Goal: Information Seeking & Learning: Find specific fact

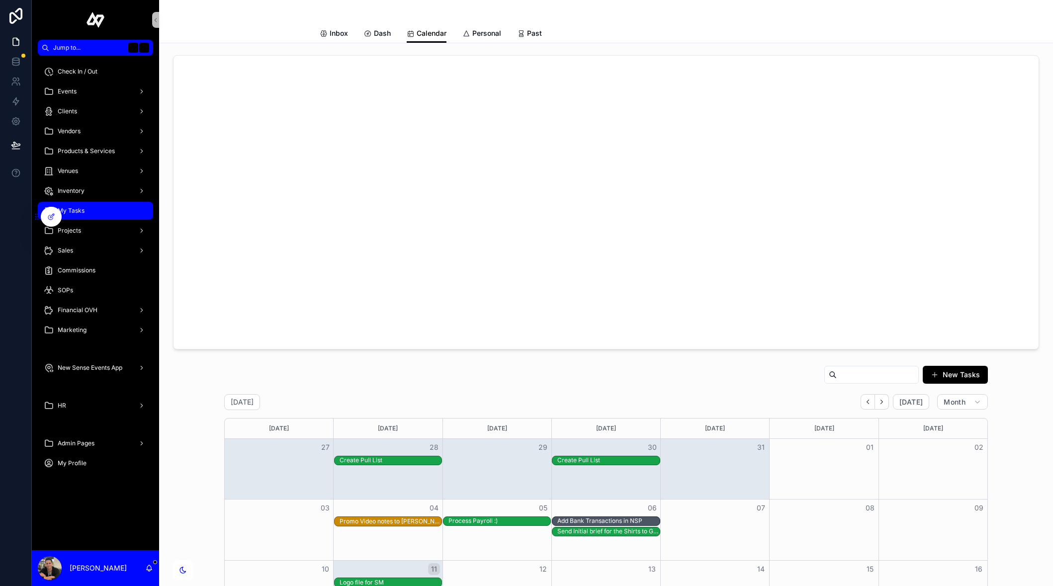
scroll to position [0, 1186]
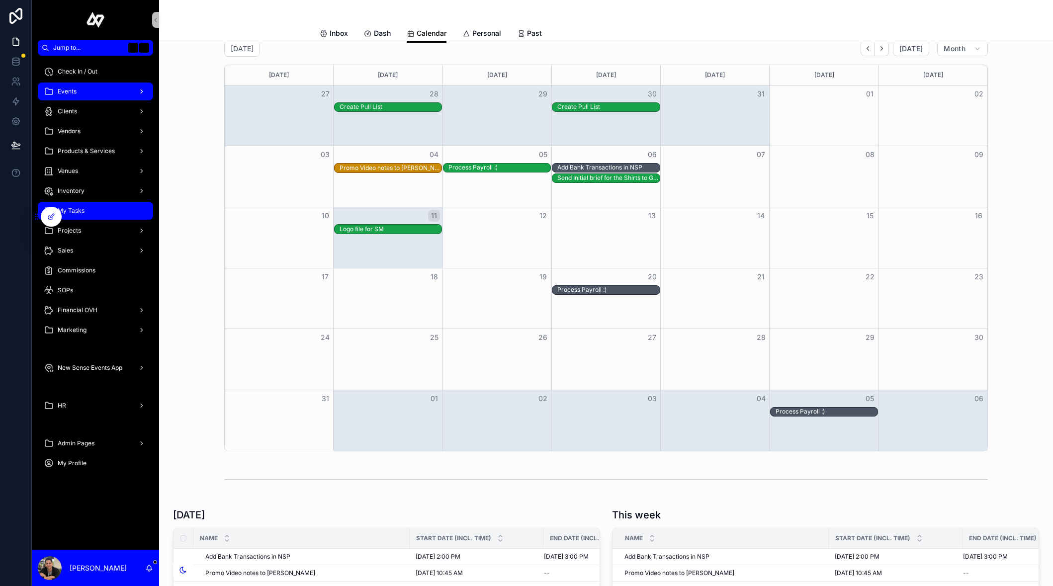
click at [73, 95] on div "Events" at bounding box center [95, 92] width 103 height 16
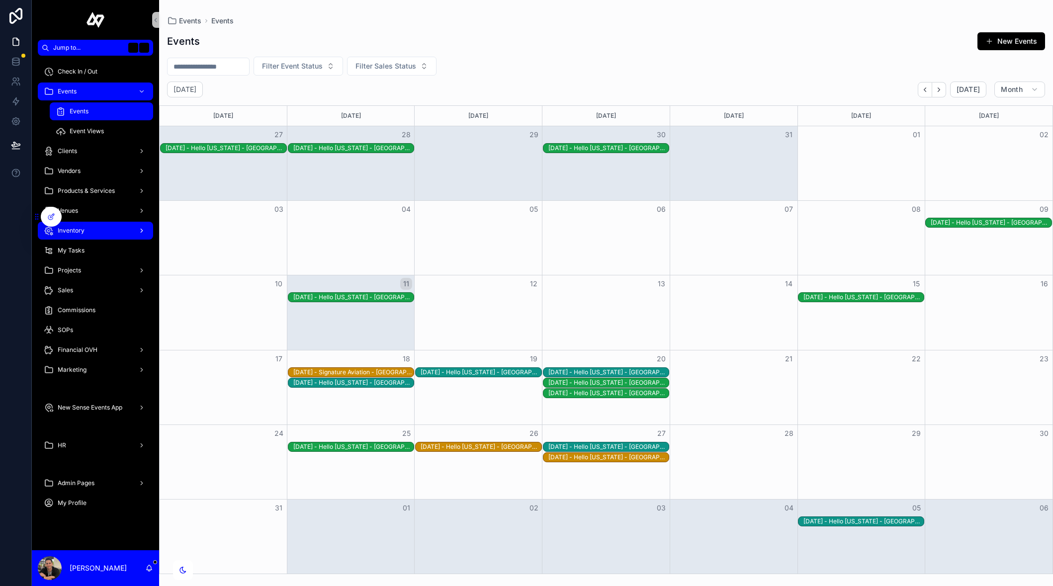
click at [99, 231] on div "Inventory" at bounding box center [95, 231] width 103 height 16
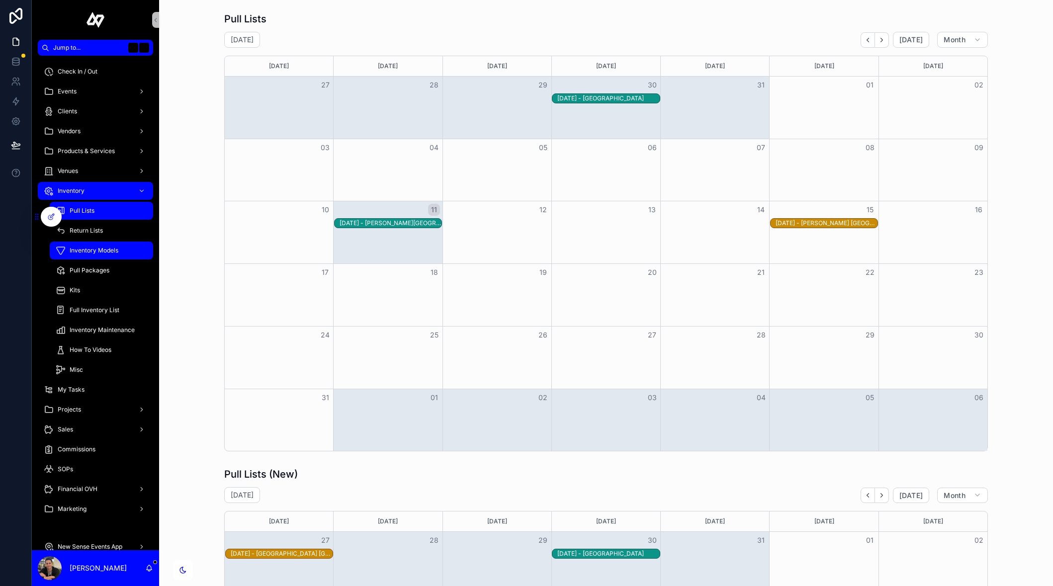
click at [93, 247] on span "Inventory Models" at bounding box center [94, 251] width 49 height 8
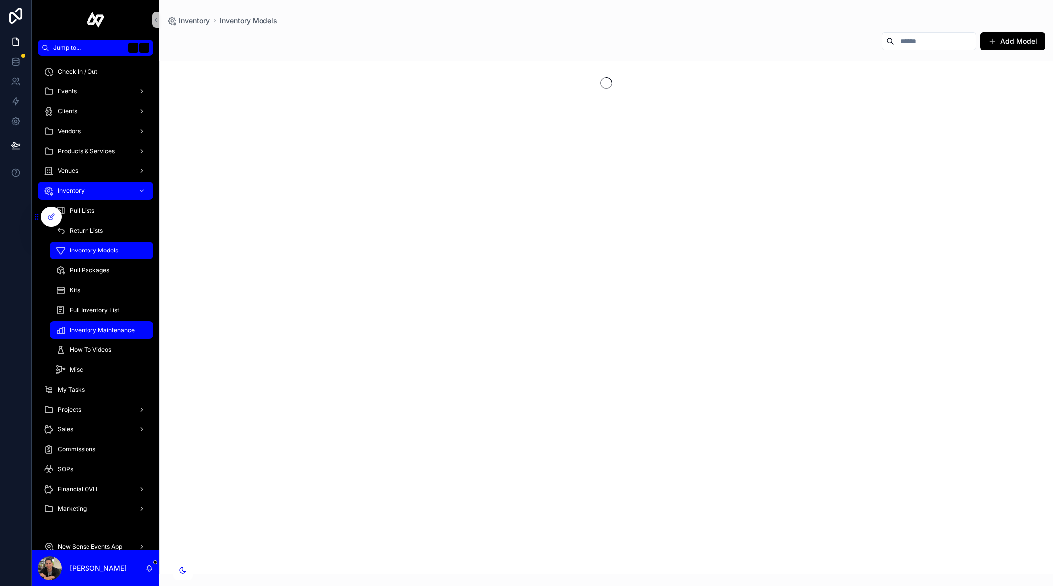
click at [106, 323] on div "Inventory Maintenance" at bounding box center [102, 330] width 92 height 16
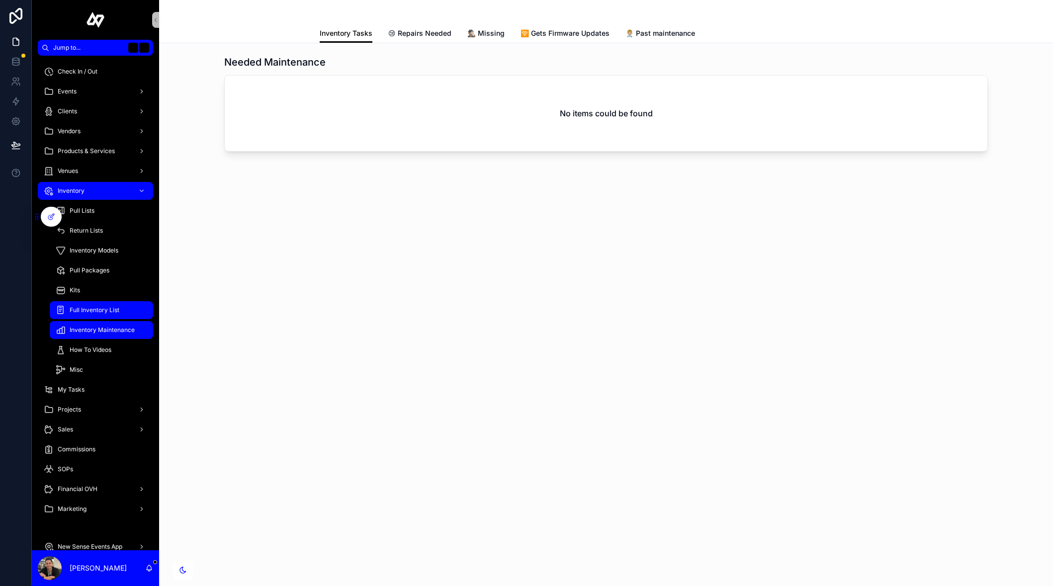
click at [106, 306] on span "Full Inventory List" at bounding box center [95, 310] width 50 height 8
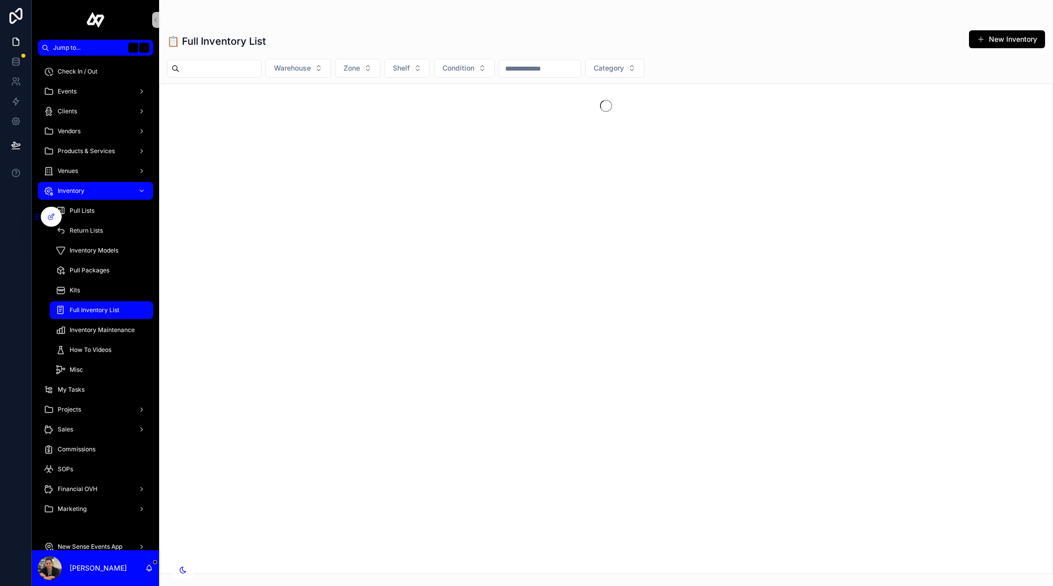
click at [217, 66] on input "scrollable content" at bounding box center [221, 69] width 82 height 14
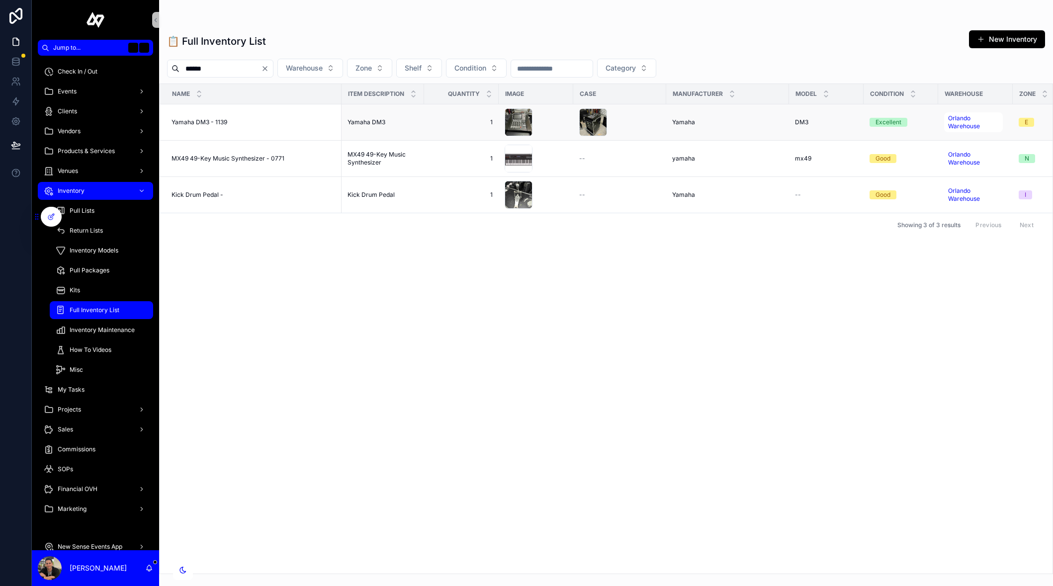
click at [200, 121] on span "Yamaha DM3 - 1139" at bounding box center [200, 122] width 56 height 8
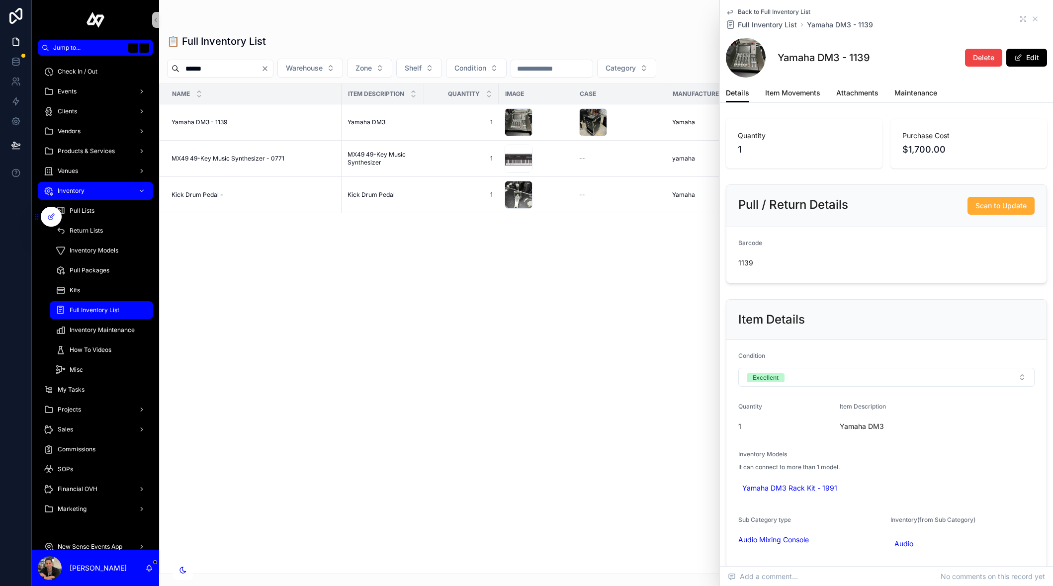
click at [252, 66] on input "******" at bounding box center [221, 69] width 82 height 14
type input "*******"
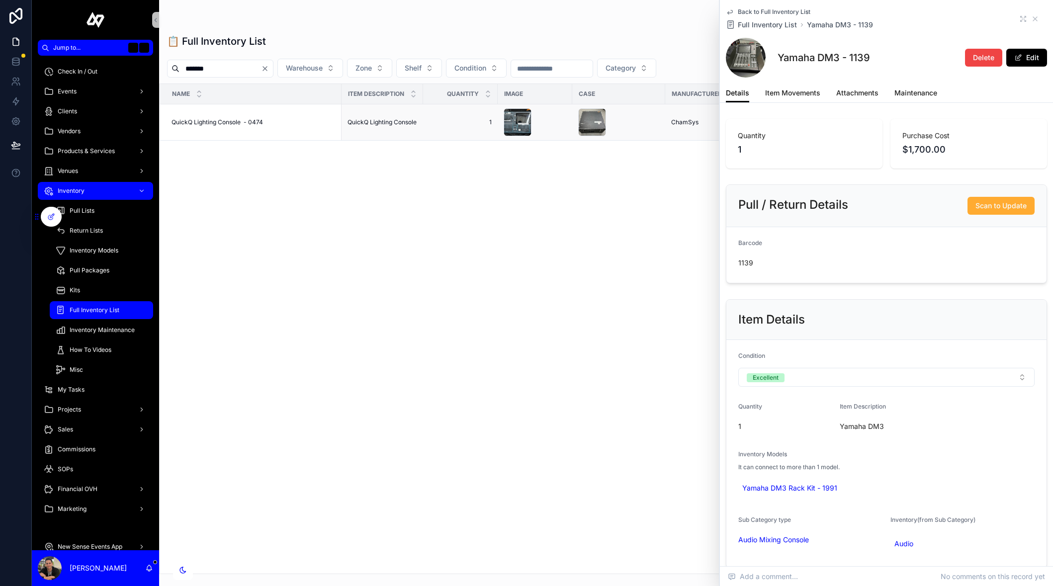
click at [204, 126] on span "QuickQ Lighting Console - 0474" at bounding box center [218, 122] width 92 height 8
